Goal: Transaction & Acquisition: Purchase product/service

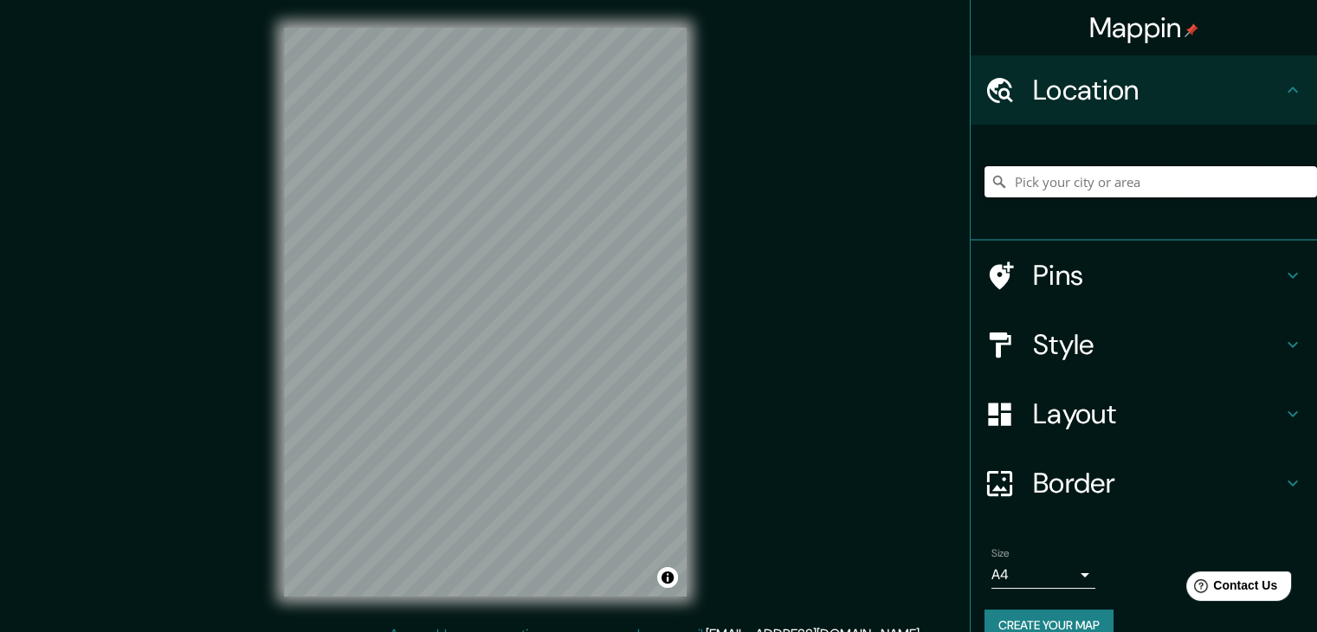
click at [1080, 181] on input "Pick your city or area" at bounding box center [1150, 181] width 332 height 31
click at [1081, 180] on input "Pick your city or area" at bounding box center [1150, 181] width 332 height 31
type input "POPAYAN"
click at [1104, 181] on input "POPAYAN" at bounding box center [1150, 181] width 332 height 31
click at [1063, 184] on input "Pick your city or area" at bounding box center [1150, 181] width 332 height 31
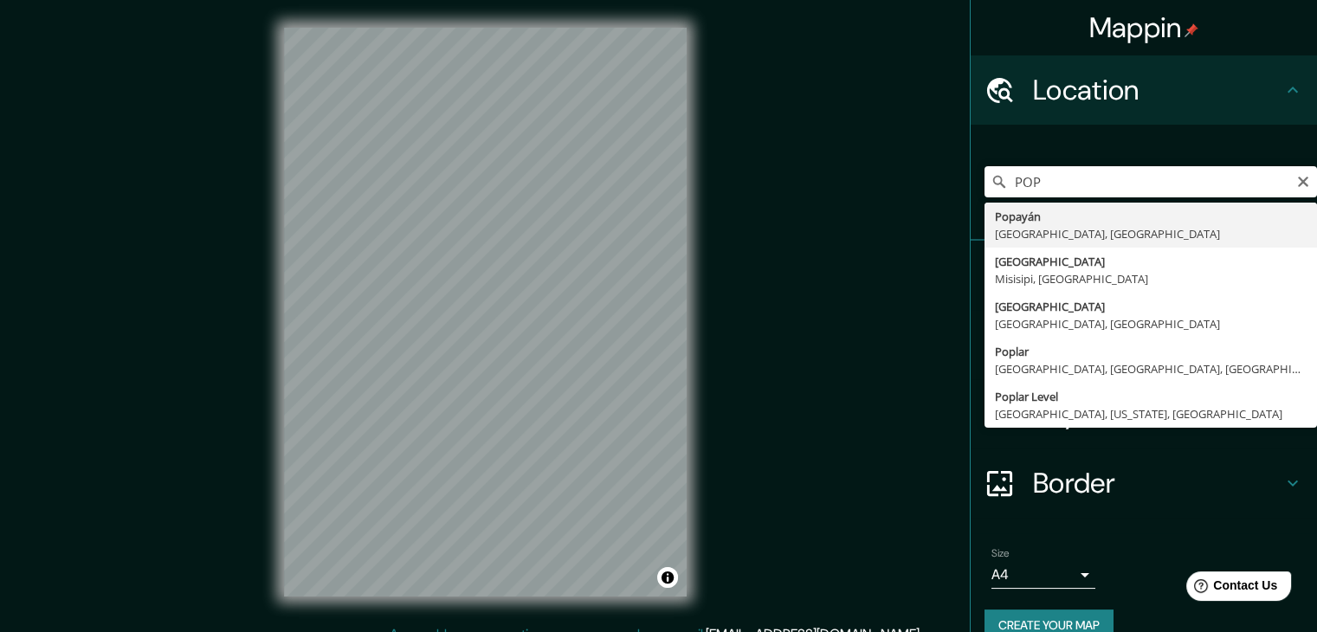
type input "Popayán, [GEOGRAPHIC_DATA], [GEOGRAPHIC_DATA]"
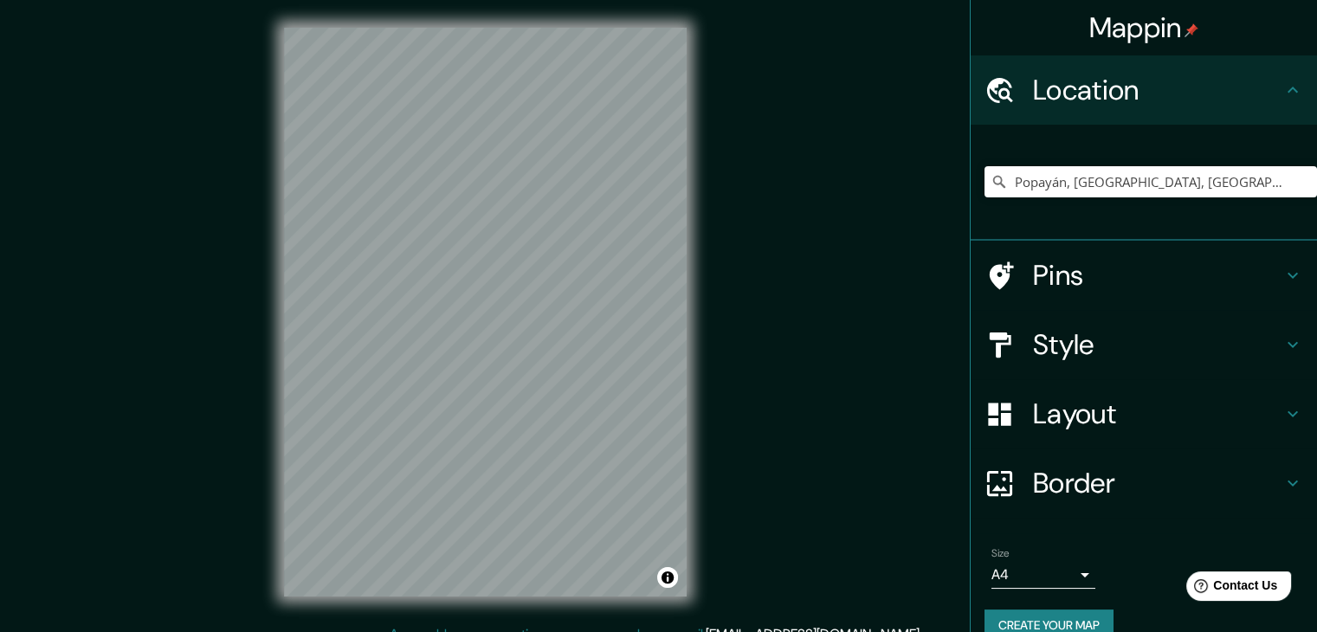
click at [1043, 349] on h4 "Style" at bounding box center [1157, 344] width 249 height 35
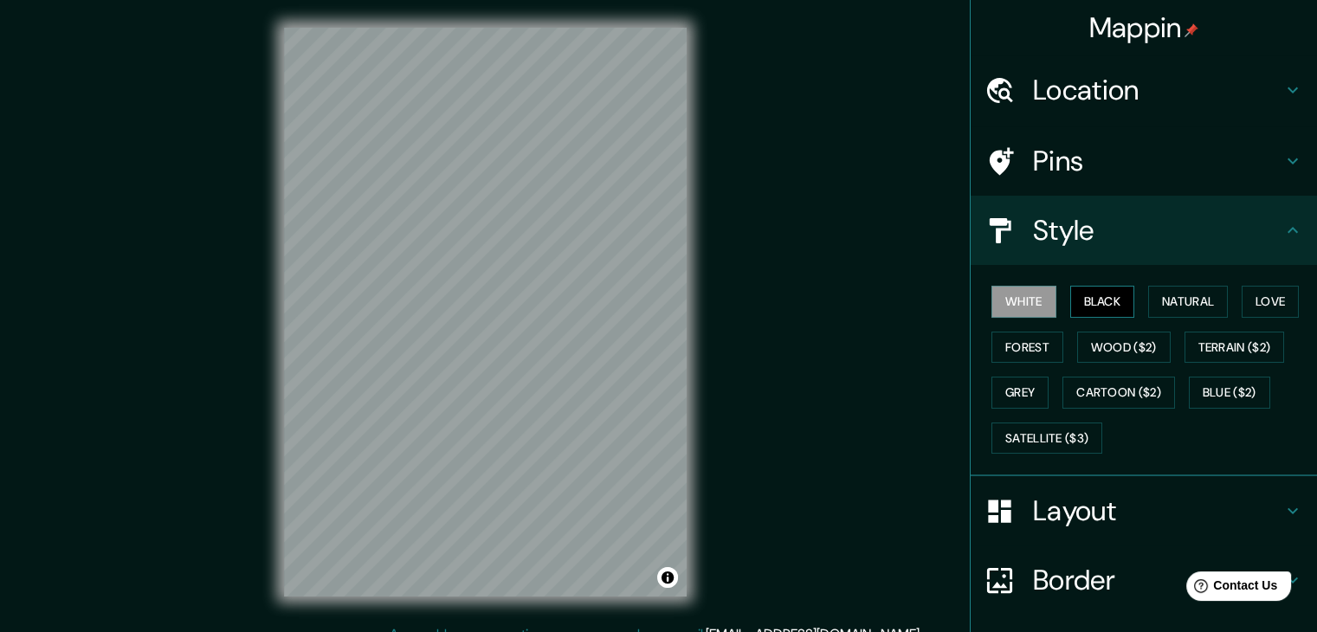
click at [1085, 292] on button "Black" at bounding box center [1102, 302] width 65 height 32
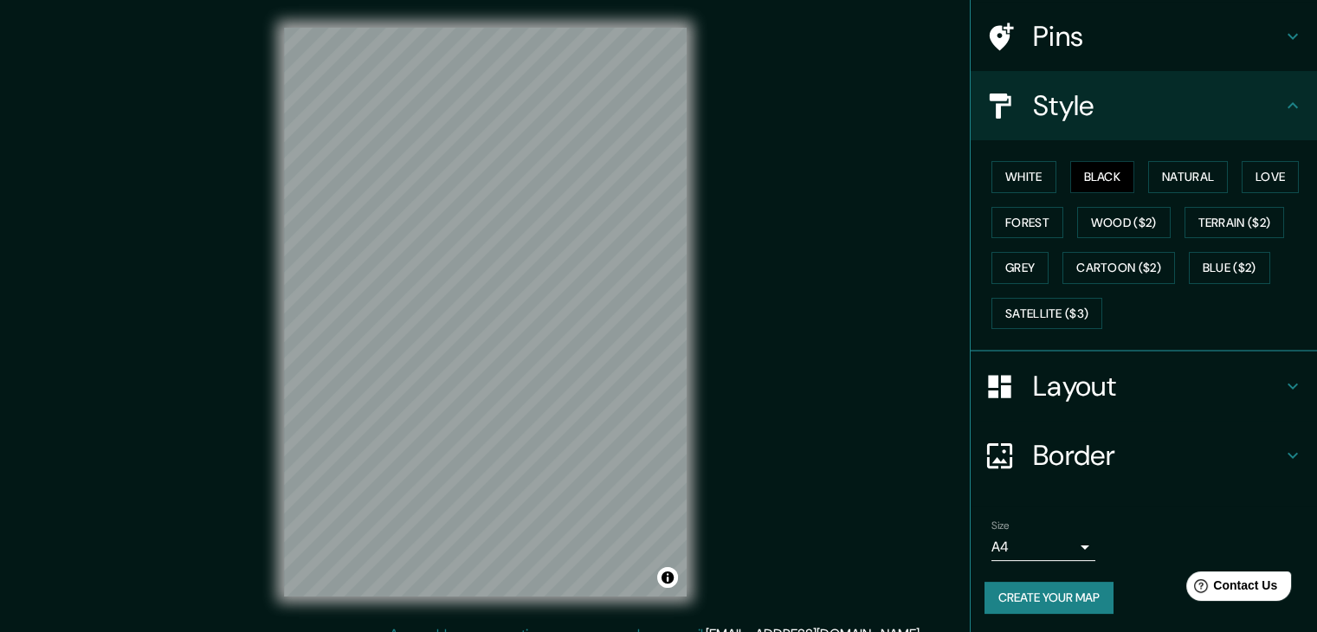
drag, startPoint x: 1132, startPoint y: 380, endPoint x: 1163, endPoint y: 377, distance: 30.5
click at [1138, 377] on h4 "Layout" at bounding box center [1157, 386] width 249 height 35
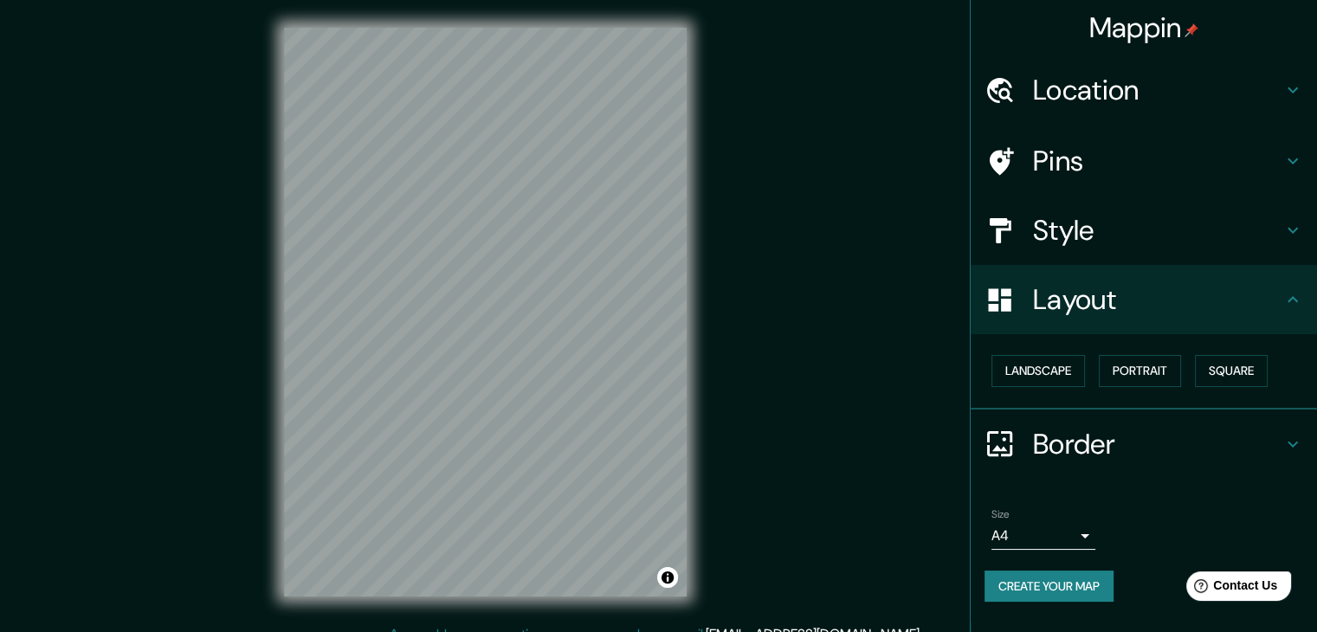
click at [144, 442] on div "Mappin Location [GEOGRAPHIC_DATA], [GEOGRAPHIC_DATA], [GEOGRAPHIC_DATA] Pins St…" at bounding box center [658, 326] width 1317 height 652
